Goal: Navigation & Orientation: Find specific page/section

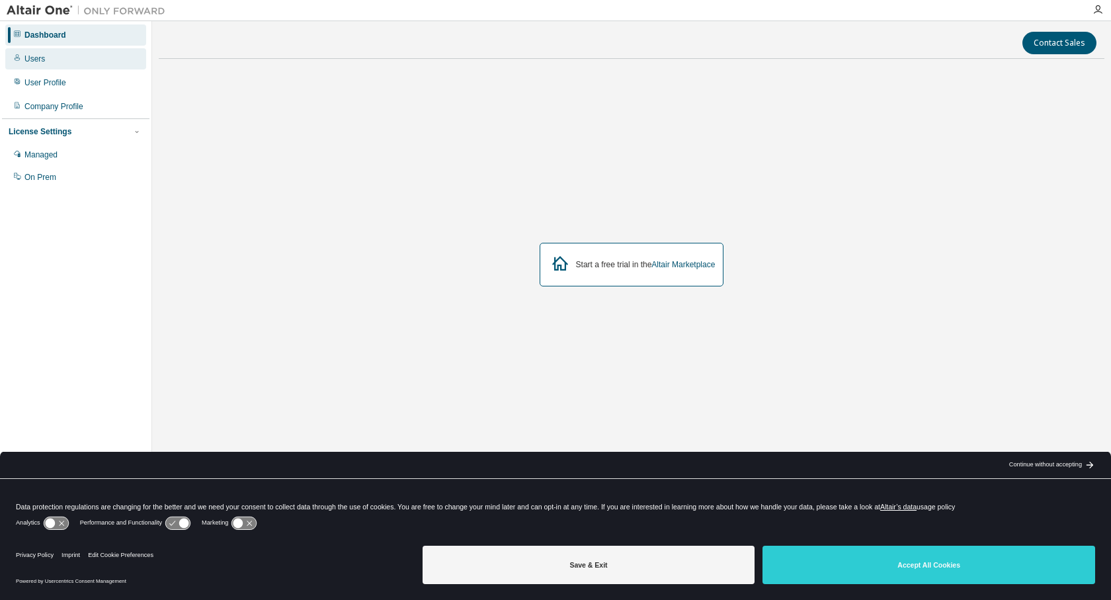
click at [41, 60] on div "Users" at bounding box center [34, 59] width 21 height 11
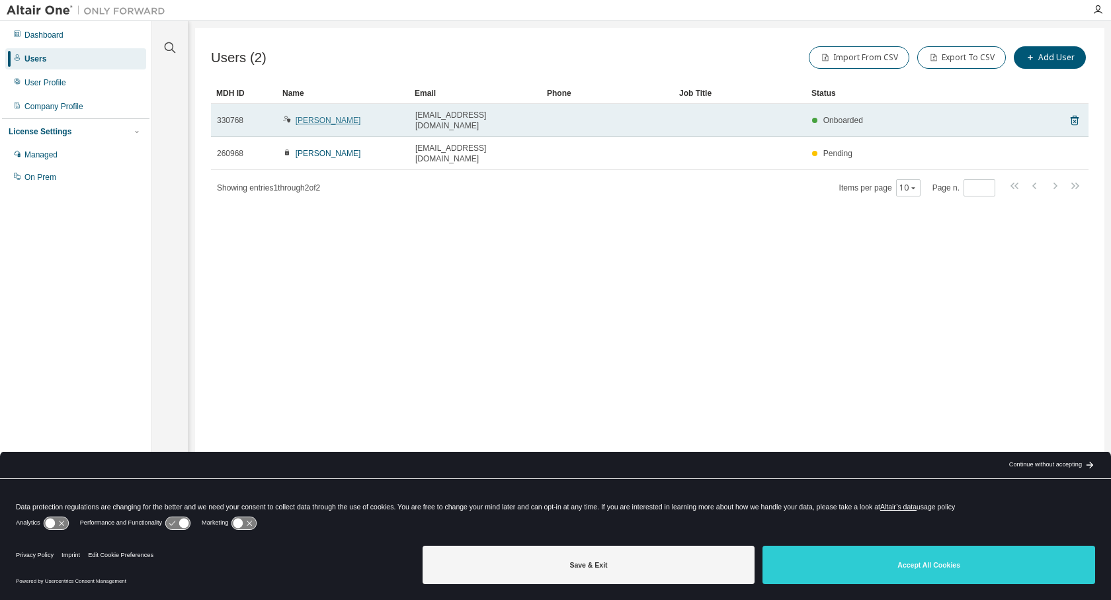
click at [316, 116] on link "[PERSON_NAME]" at bounding box center [328, 120] width 65 height 9
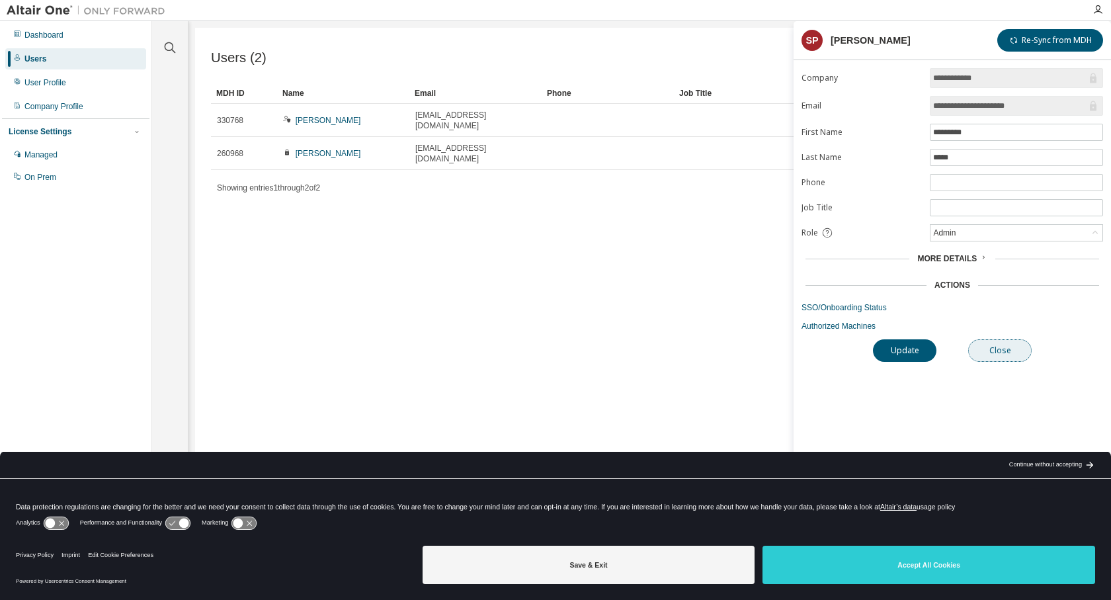
click at [993, 361] on button "Close" at bounding box center [1000, 350] width 64 height 22
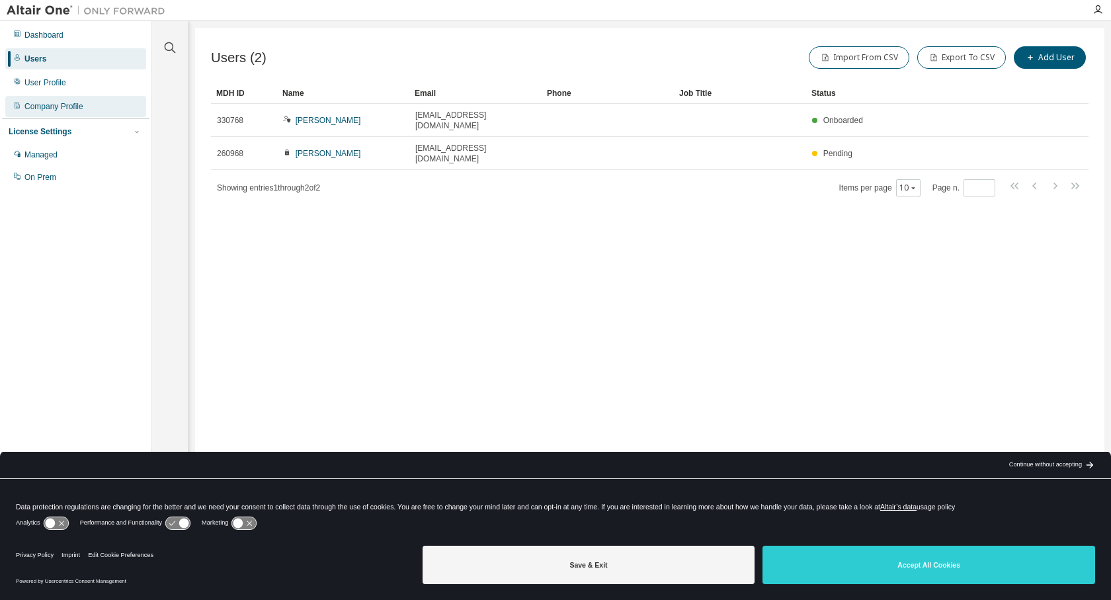
click at [67, 106] on div "Company Profile" at bounding box center [53, 106] width 59 height 11
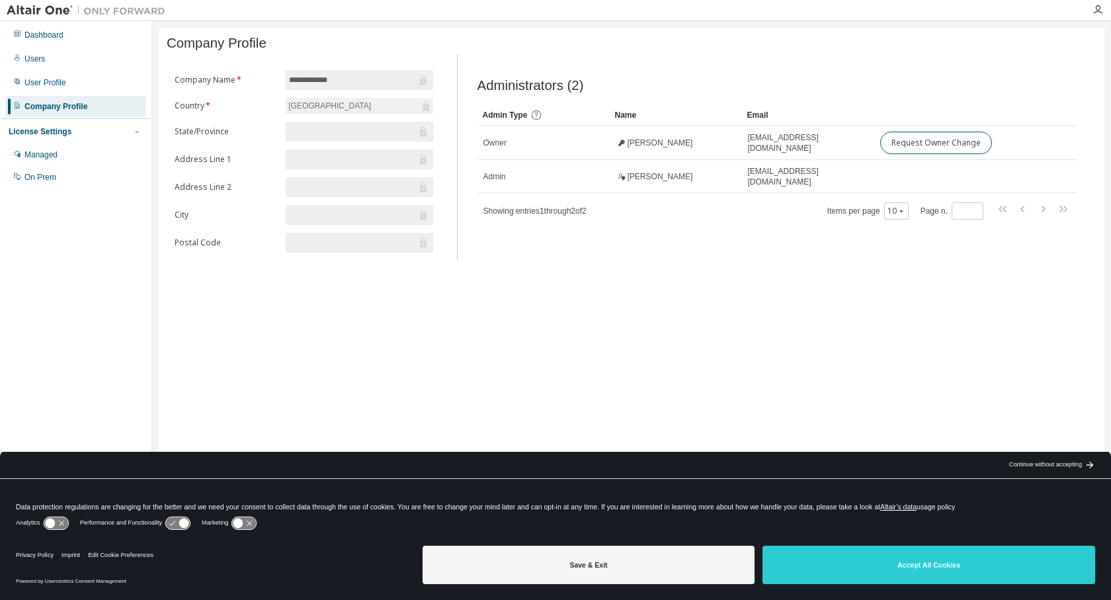
click at [63, 128] on div "License Settings" at bounding box center [40, 131] width 63 height 11
click at [61, 131] on div "License Settings" at bounding box center [40, 131] width 63 height 11
click at [65, 153] on div "Managed" at bounding box center [75, 154] width 141 height 21
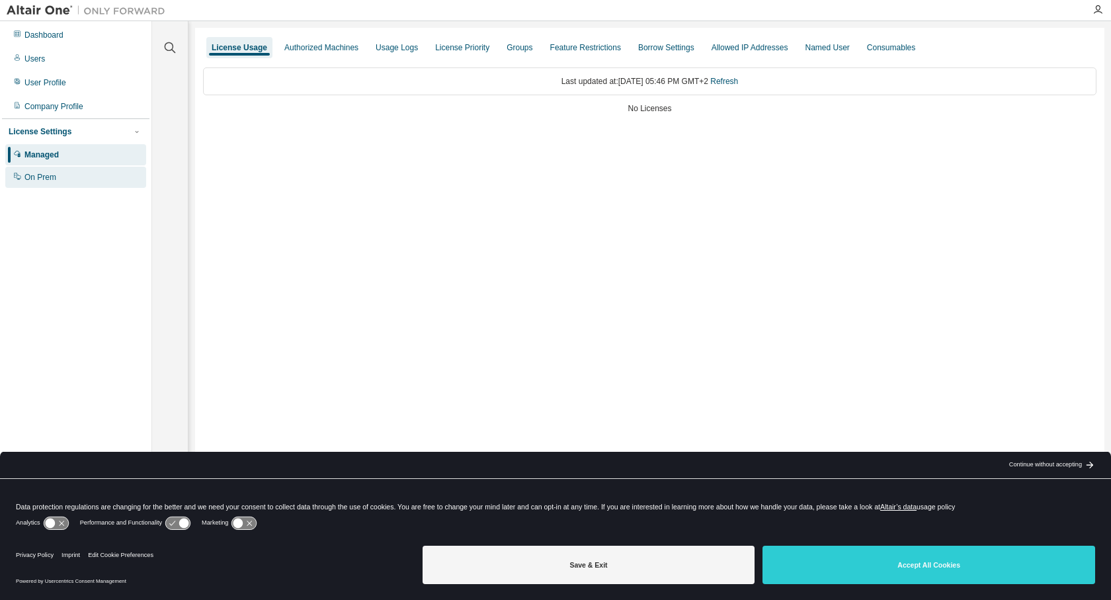
click at [66, 187] on div "On Prem" at bounding box center [75, 177] width 141 height 21
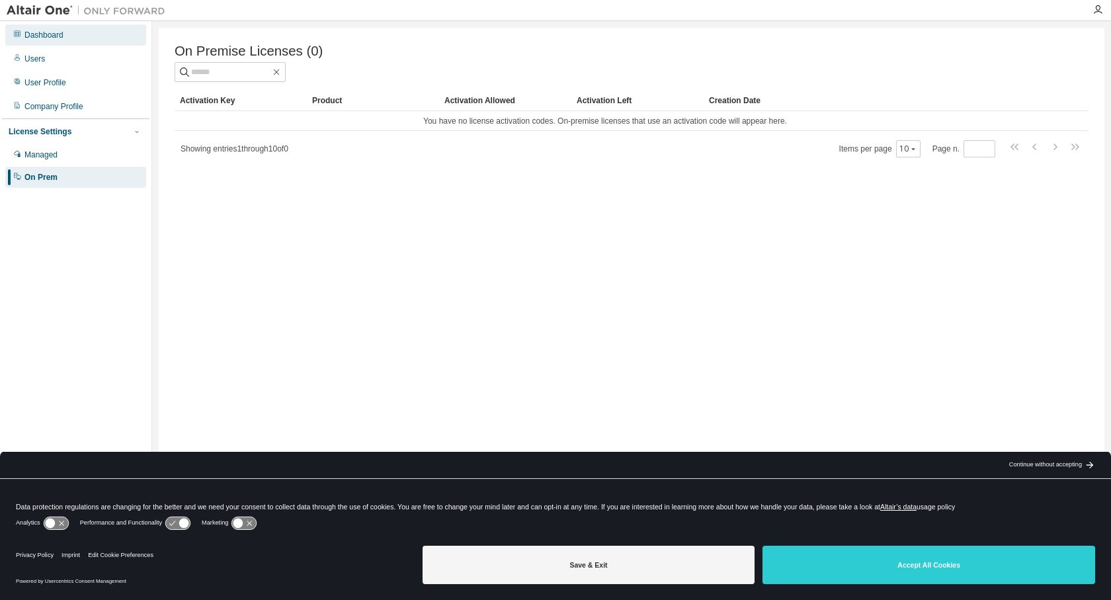
click at [69, 32] on div "Dashboard" at bounding box center [75, 34] width 141 height 21
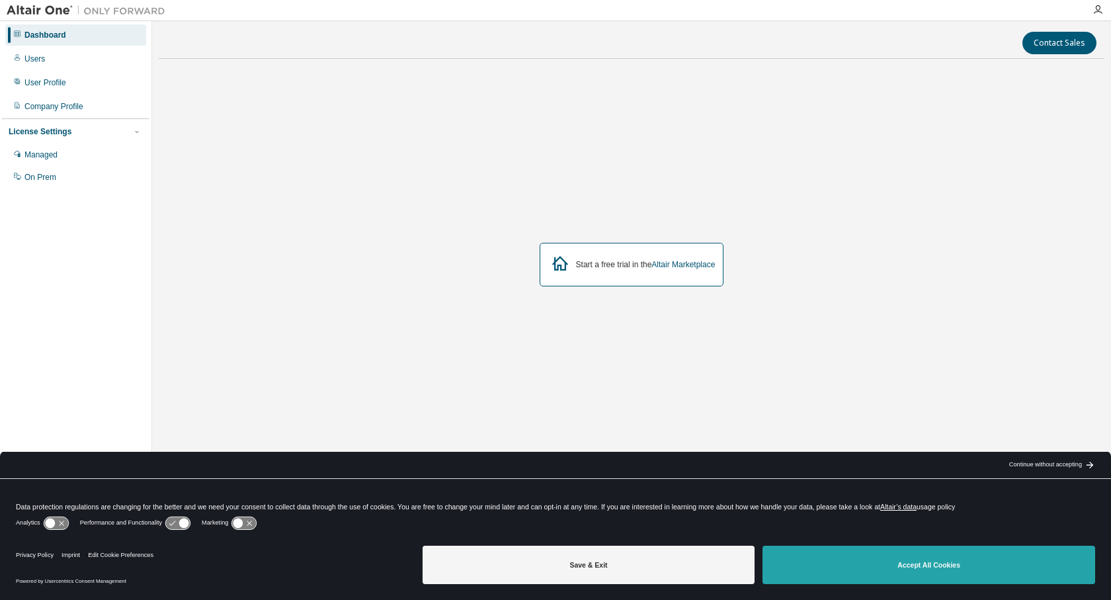
click at [902, 572] on button "Accept All Cookies" at bounding box center [929, 565] width 333 height 38
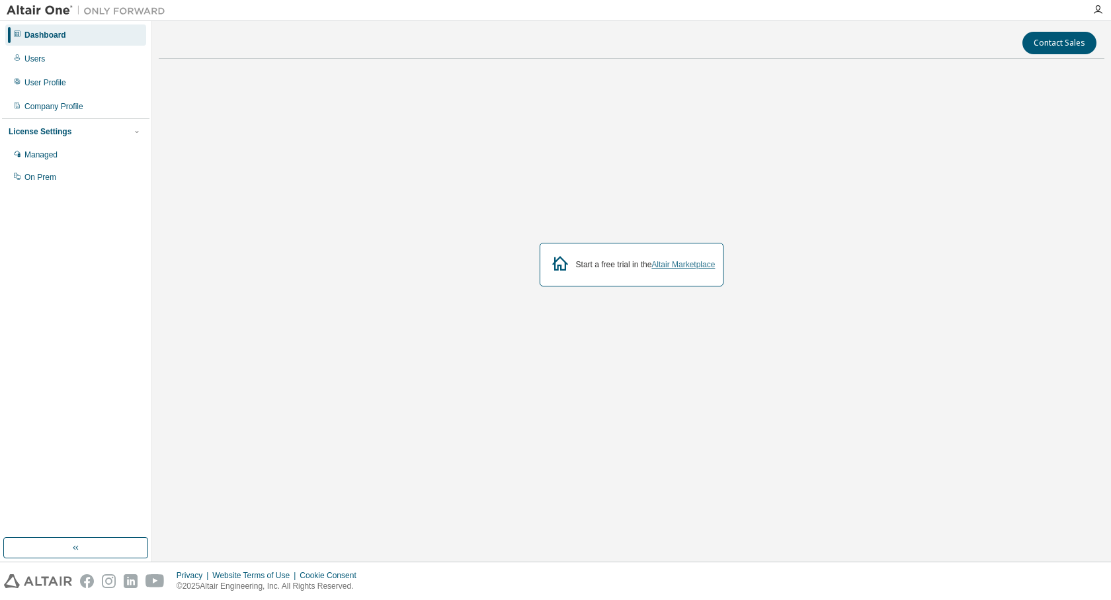
click at [697, 267] on link "Altair Marketplace" at bounding box center [684, 264] width 64 height 9
